Goal: Check status: Check status

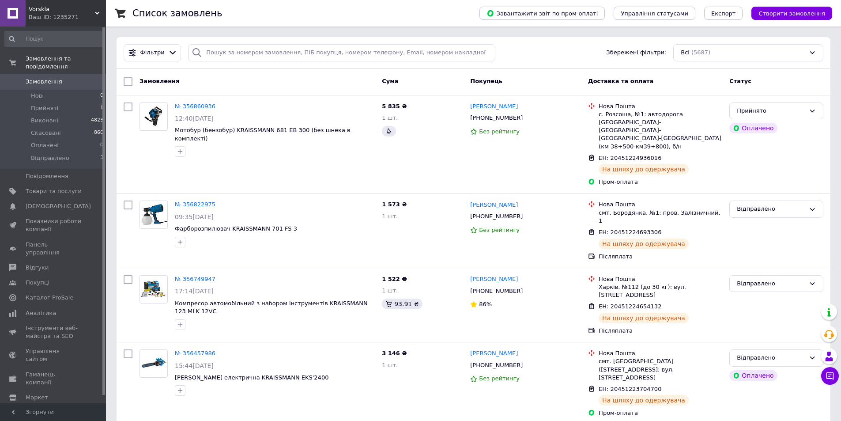
click at [49, 78] on span "Замовлення" at bounding box center [44, 82] width 37 height 8
click at [43, 104] on span "Прийняті" at bounding box center [44, 108] width 27 height 8
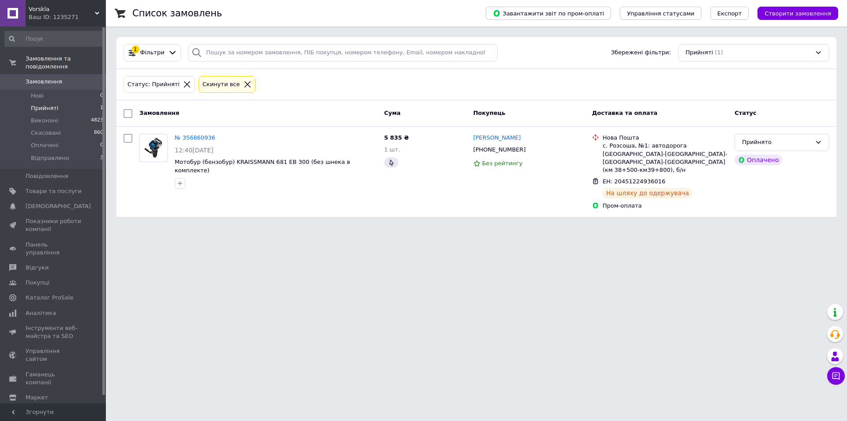
click at [45, 78] on span "Замовлення" at bounding box center [44, 82] width 37 height 8
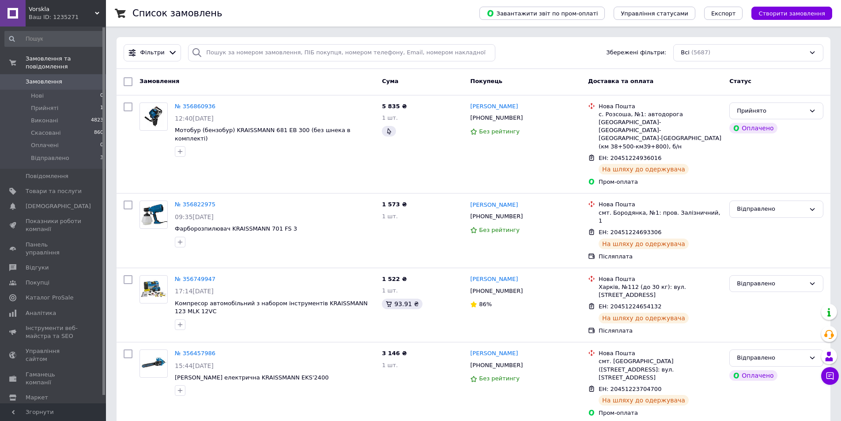
click at [43, 74] on link "Замовлення 0" at bounding box center [54, 81] width 109 height 15
click at [43, 78] on span "Замовлення" at bounding box center [44, 82] width 37 height 8
